Goal: Find specific fact: Find contact information

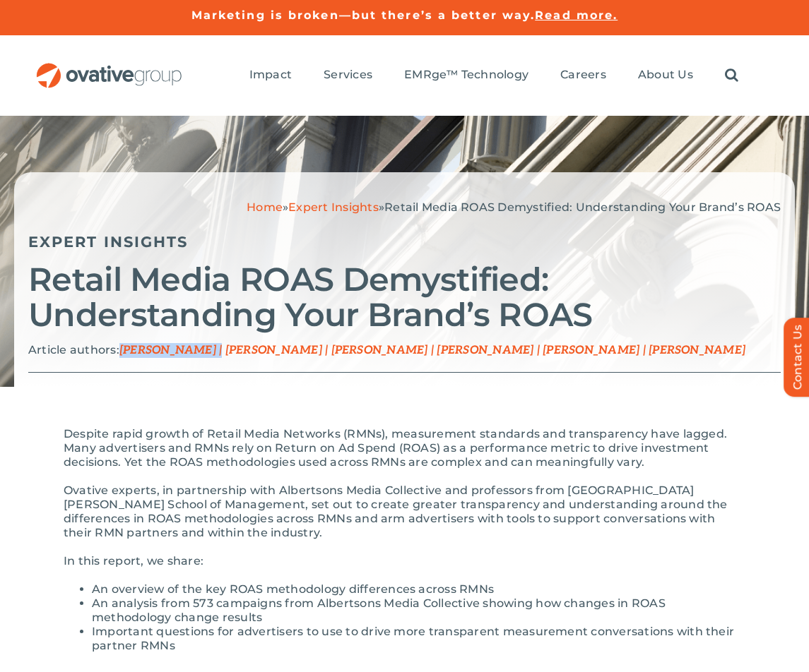
drag, startPoint x: 122, startPoint y: 350, endPoint x: 205, endPoint y: 350, distance: 82.6
click at [205, 350] on span "[PERSON_NAME] | [PERSON_NAME] | [PERSON_NAME] | [PERSON_NAME] | [PERSON_NAME] |…" at bounding box center [432, 350] width 626 height 13
copy span "[PERSON_NAME]"
click at [408, 340] on div "Home » Expert Insights » Retail Media ROAS Demystified: Understanding Your Bran…" at bounding box center [404, 279] width 781 height 215
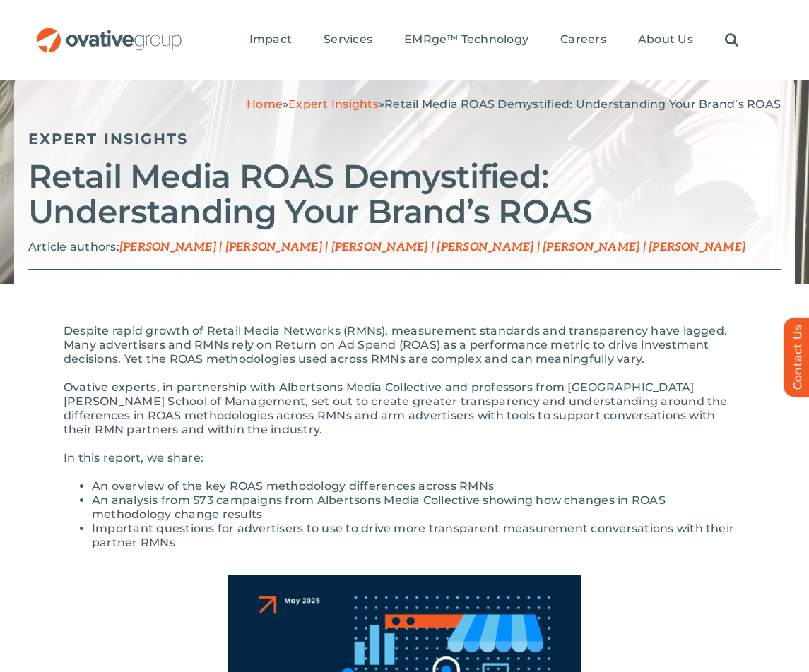
scroll to position [105, 0]
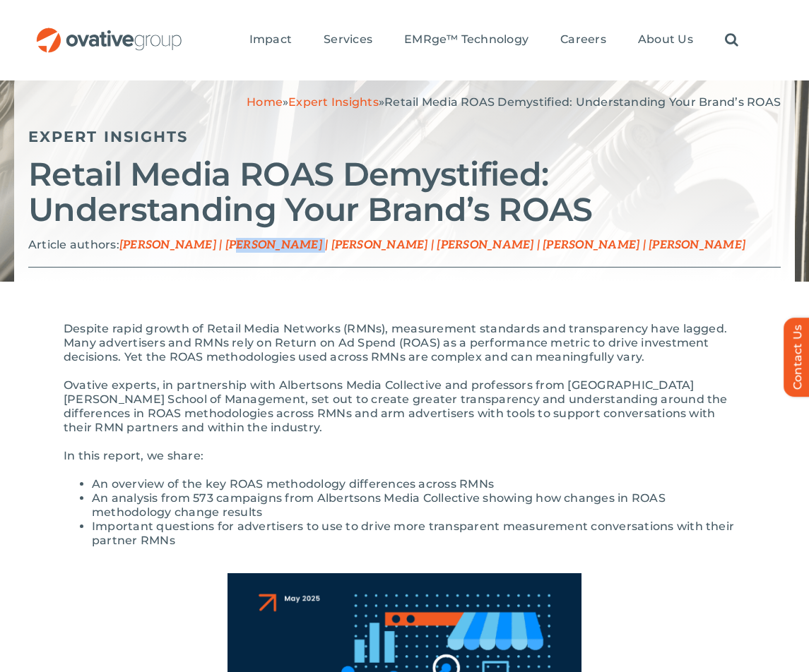
drag, startPoint x: 218, startPoint y: 244, endPoint x: 287, endPoint y: 244, distance: 69.2
click at [287, 244] on span "[PERSON_NAME] | [PERSON_NAME] | [PERSON_NAME] | [PERSON_NAME] | [PERSON_NAME] |…" at bounding box center [432, 245] width 626 height 13
copy span "Derek Nelson"
click at [345, 269] on div "Home » Expert Insights » Retail Media ROAS Demystified: Understanding Your Bran…" at bounding box center [404, 174] width 781 height 215
click at [309, 243] on span "[PERSON_NAME] | [PERSON_NAME] | [PERSON_NAME] | [PERSON_NAME] | [PERSON_NAME] |…" at bounding box center [432, 245] width 626 height 13
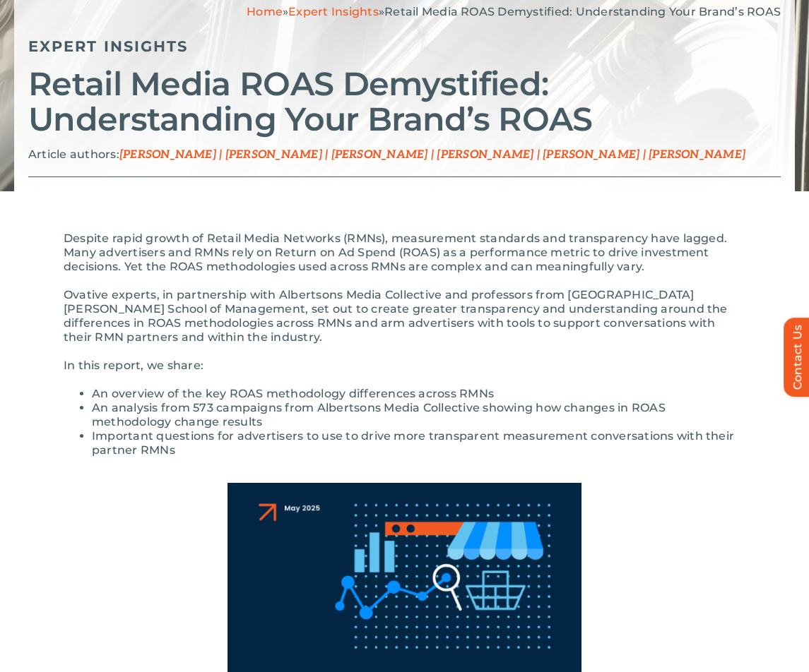
scroll to position [0, 0]
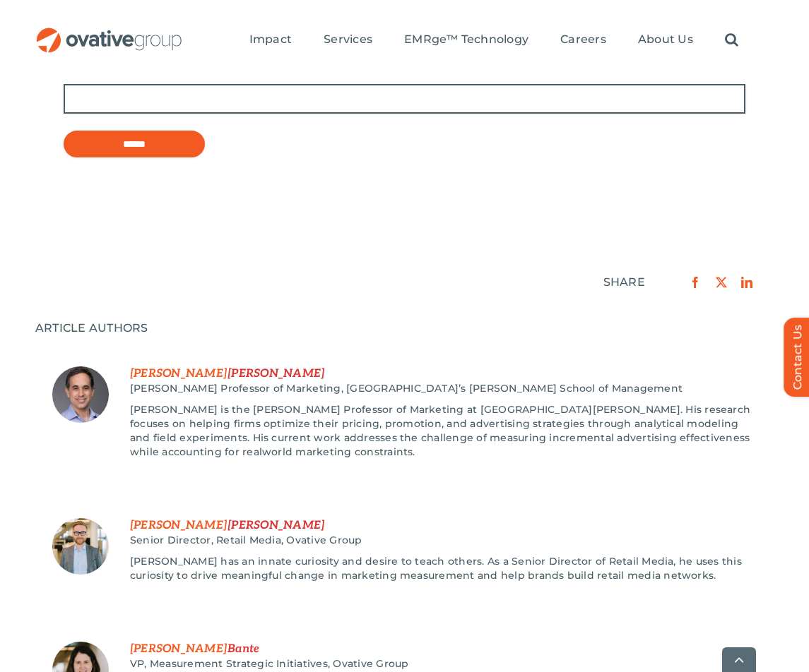
scroll to position [1636, 0]
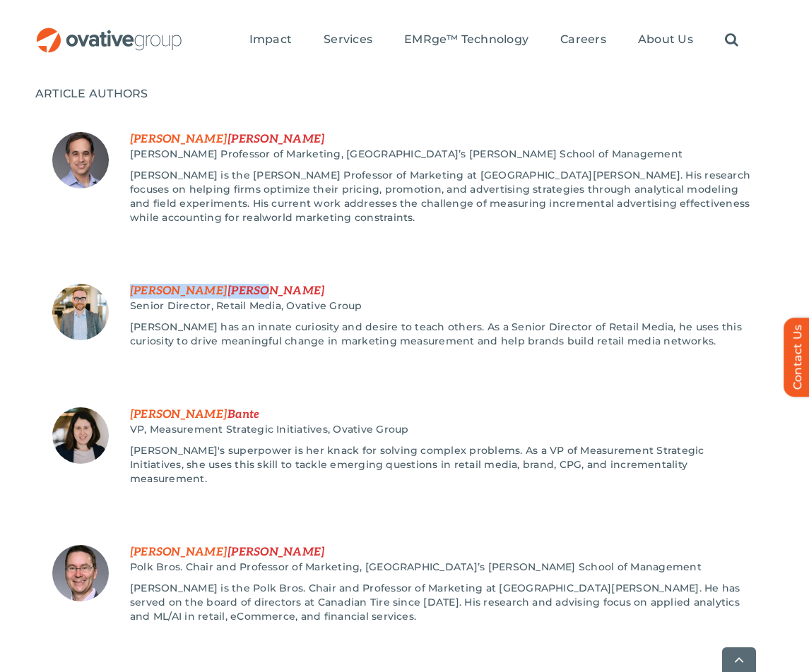
drag, startPoint x: 203, startPoint y: 290, endPoint x: 125, endPoint y: 292, distance: 78.5
click at [125, 292] on li "[PERSON_NAME] Senior Director, Retail Media, Ovative Group" at bounding box center [404, 323] width 738 height 112
copy li "[PERSON_NAME]"
